Goal: Download file/media

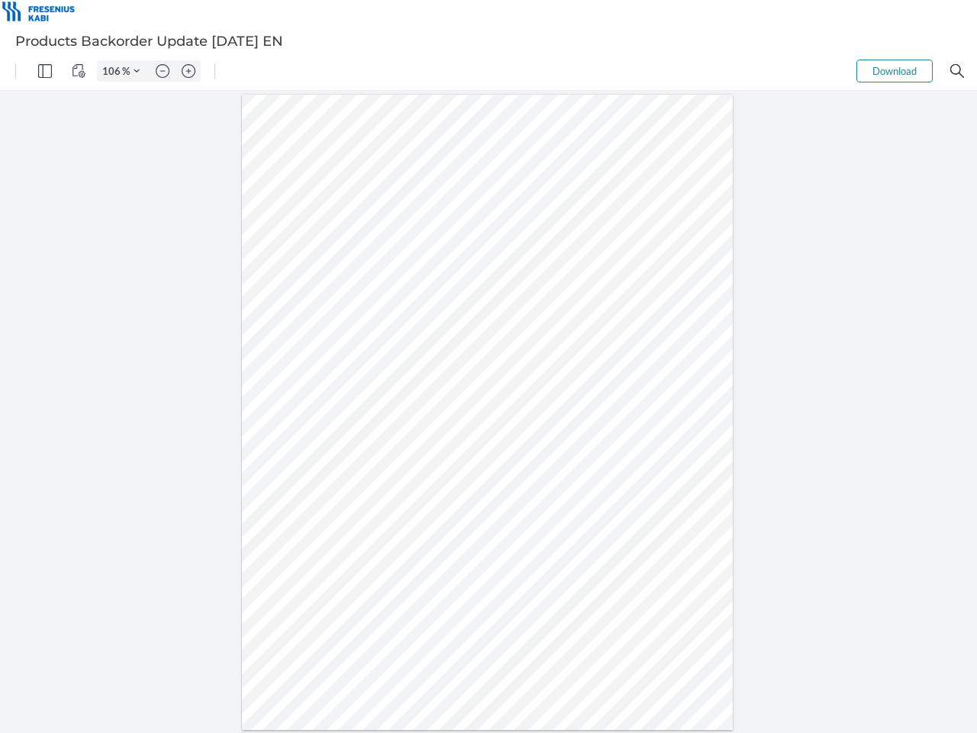
click at [45, 71] on img "Panel" at bounding box center [45, 71] width 14 height 14
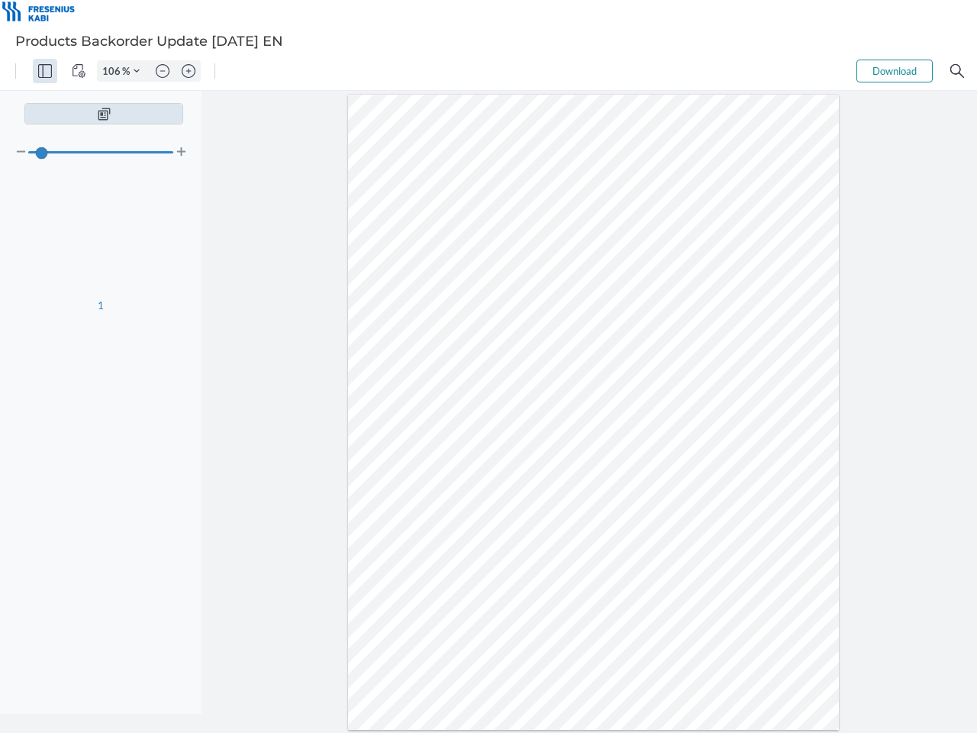
click at [79, 71] on img "View Controls" at bounding box center [79, 71] width 14 height 14
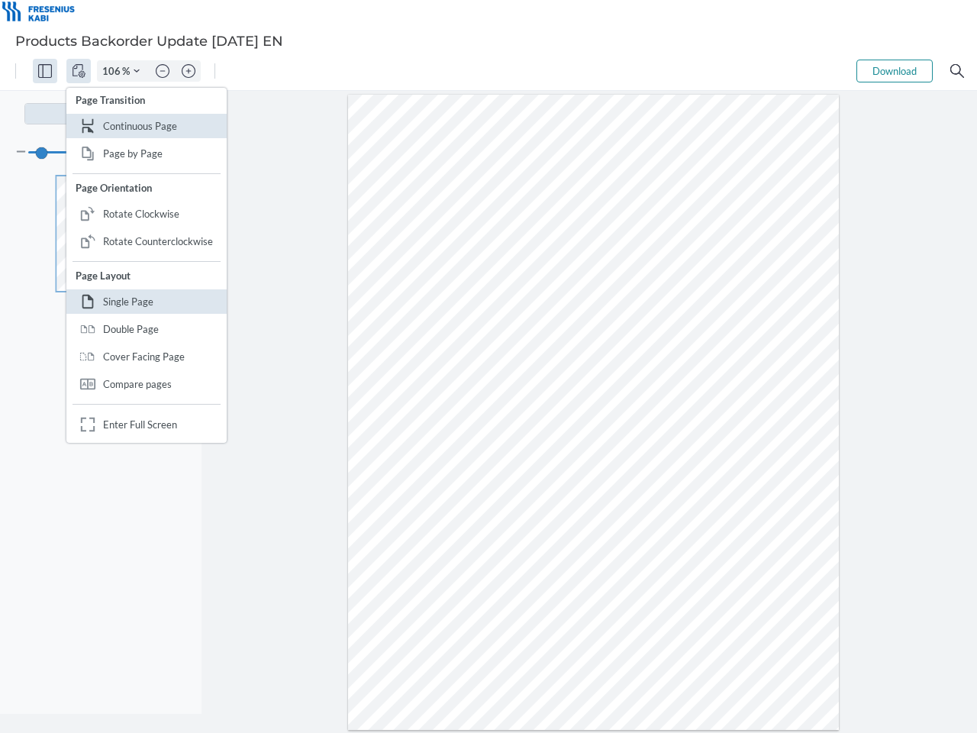
click at [114, 71] on input "106" at bounding box center [110, 71] width 24 height 14
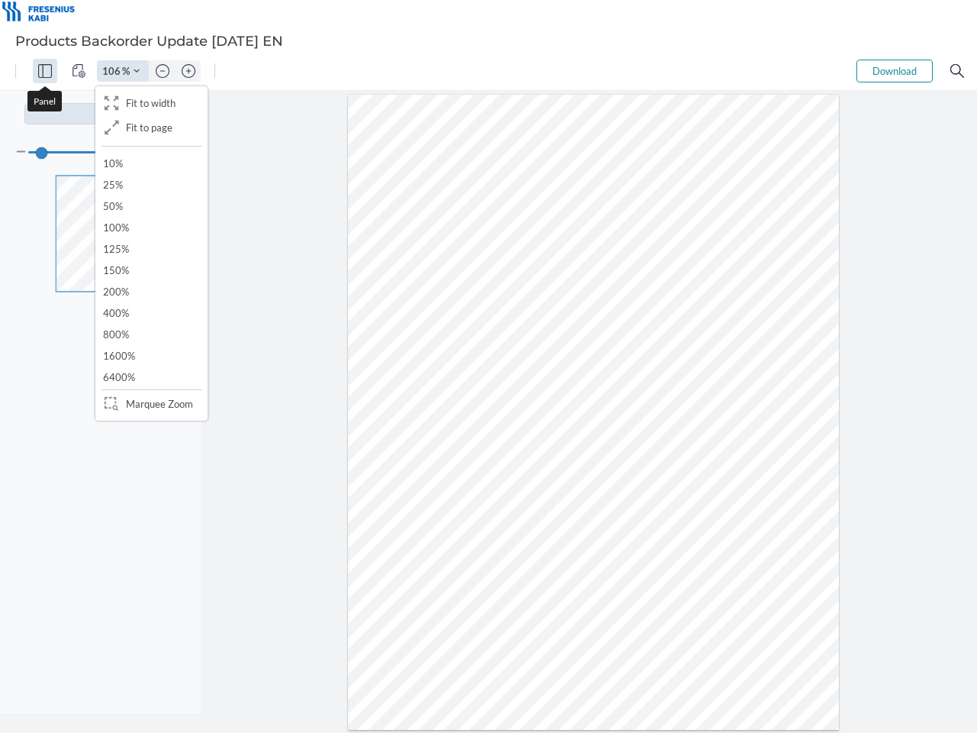
click at [137, 71] on img "Zoom Controls" at bounding box center [137, 71] width 6 height 6
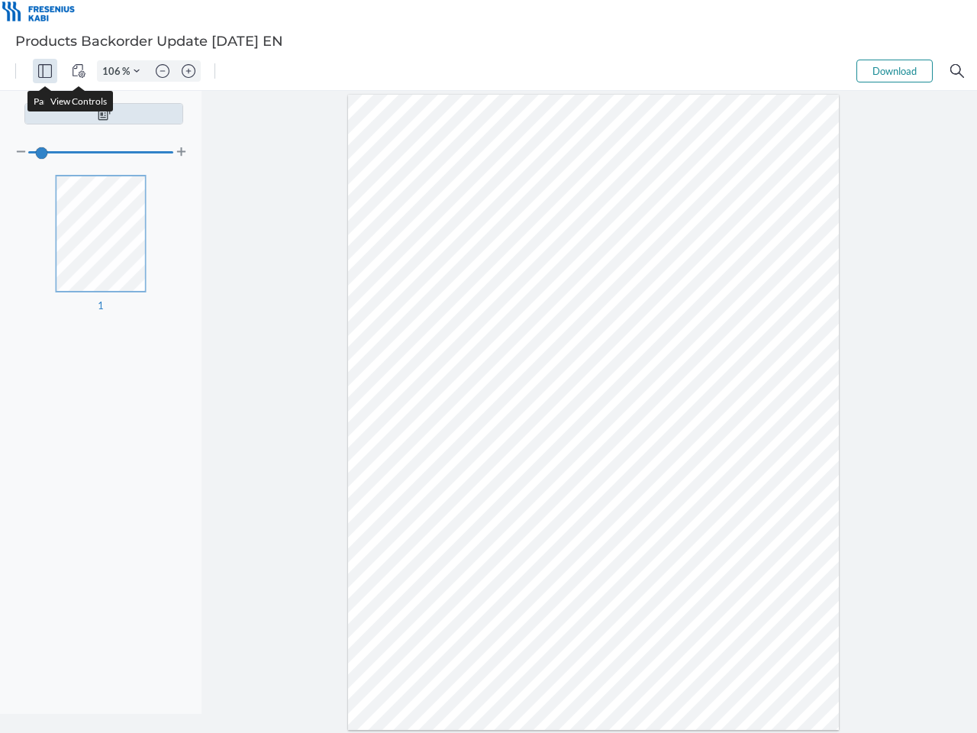
click at [163, 71] on img "Zoom out" at bounding box center [163, 71] width 14 height 14
click at [189, 71] on img "Zoom in" at bounding box center [189, 71] width 14 height 14
type input "106"
click at [894, 71] on button "Download" at bounding box center [894, 71] width 76 height 23
click at [957, 71] on img "Search" at bounding box center [957, 71] width 14 height 14
